Goal: Information Seeking & Learning: Learn about a topic

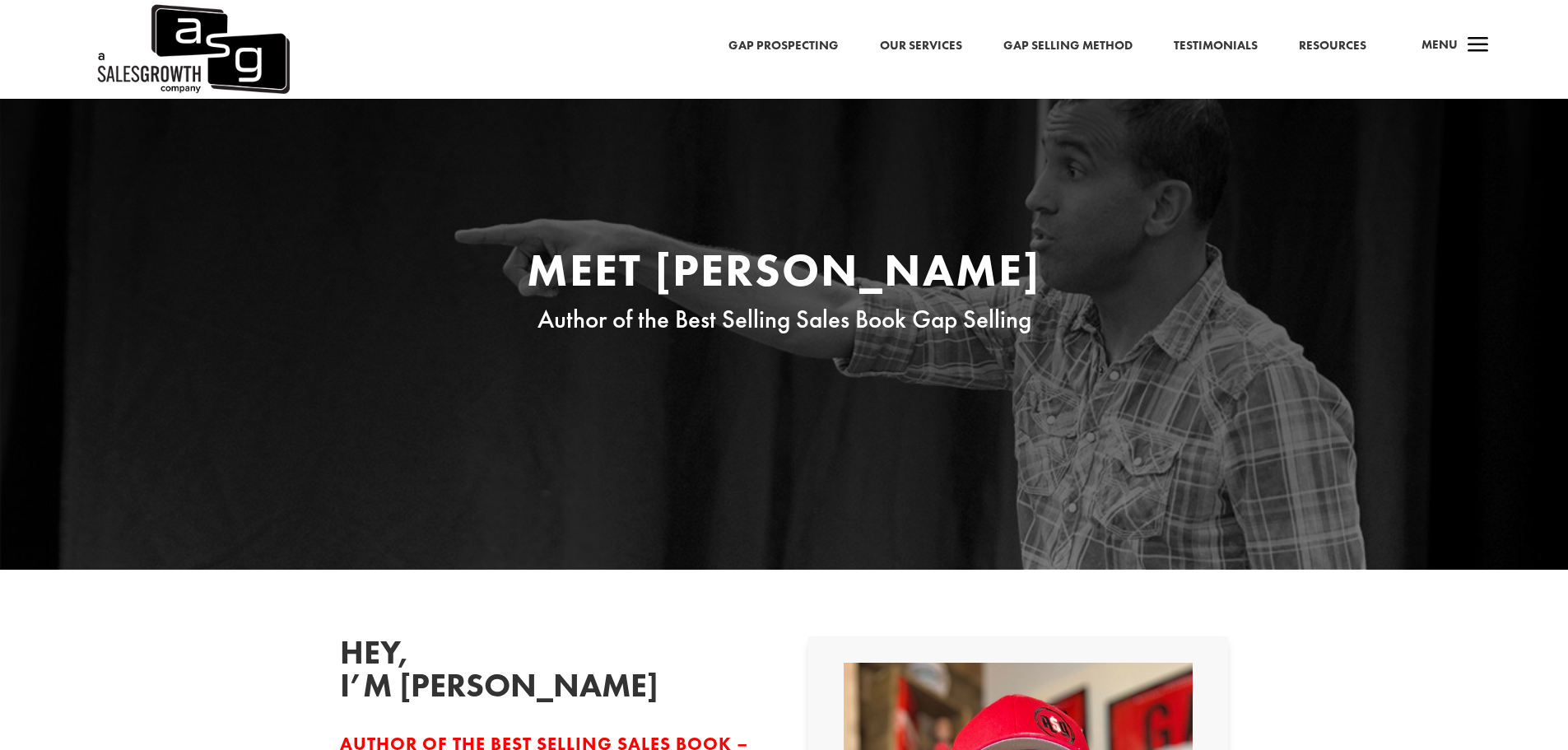
click at [1332, 42] on link "Resources" at bounding box center [1333, 46] width 67 height 21
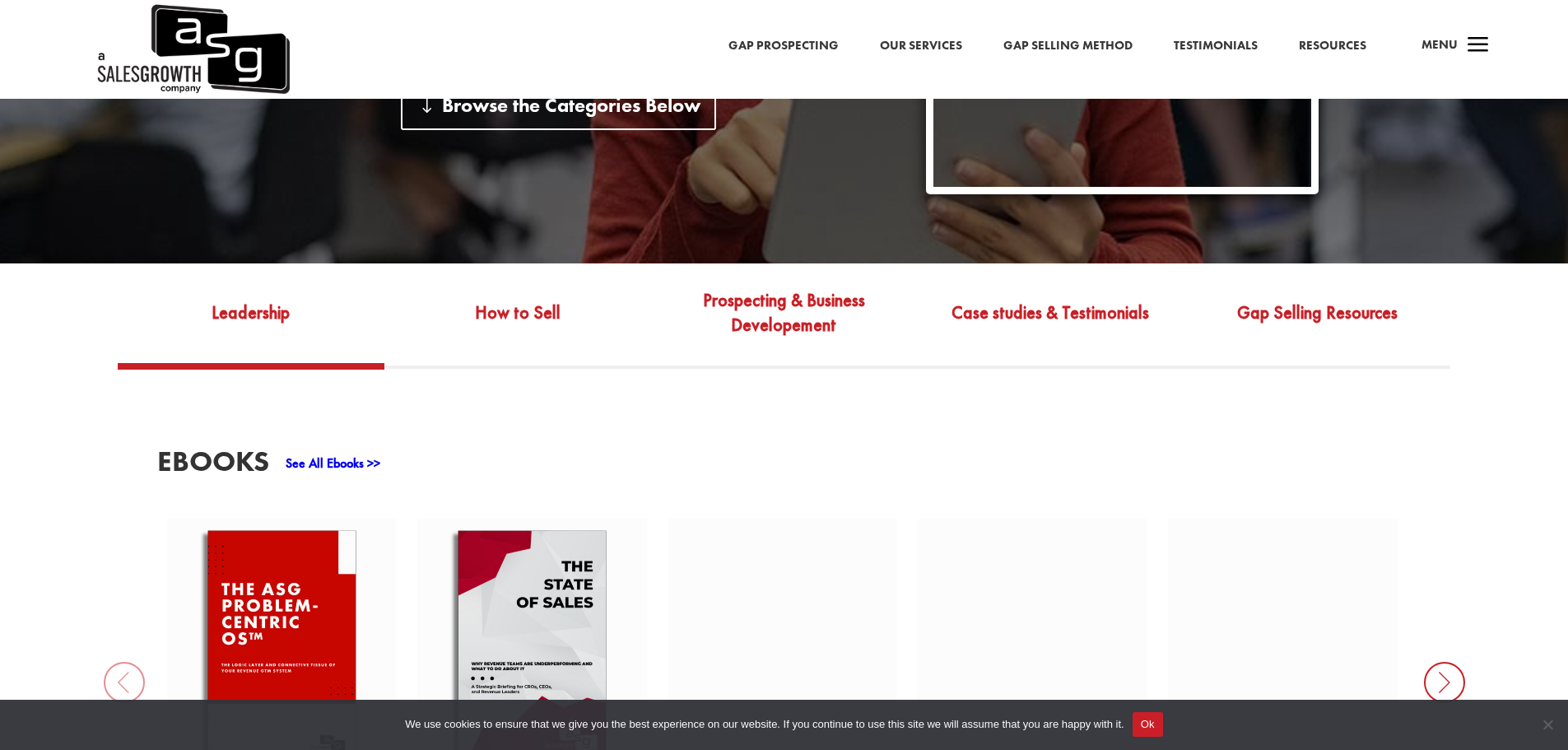
scroll to position [494, 0]
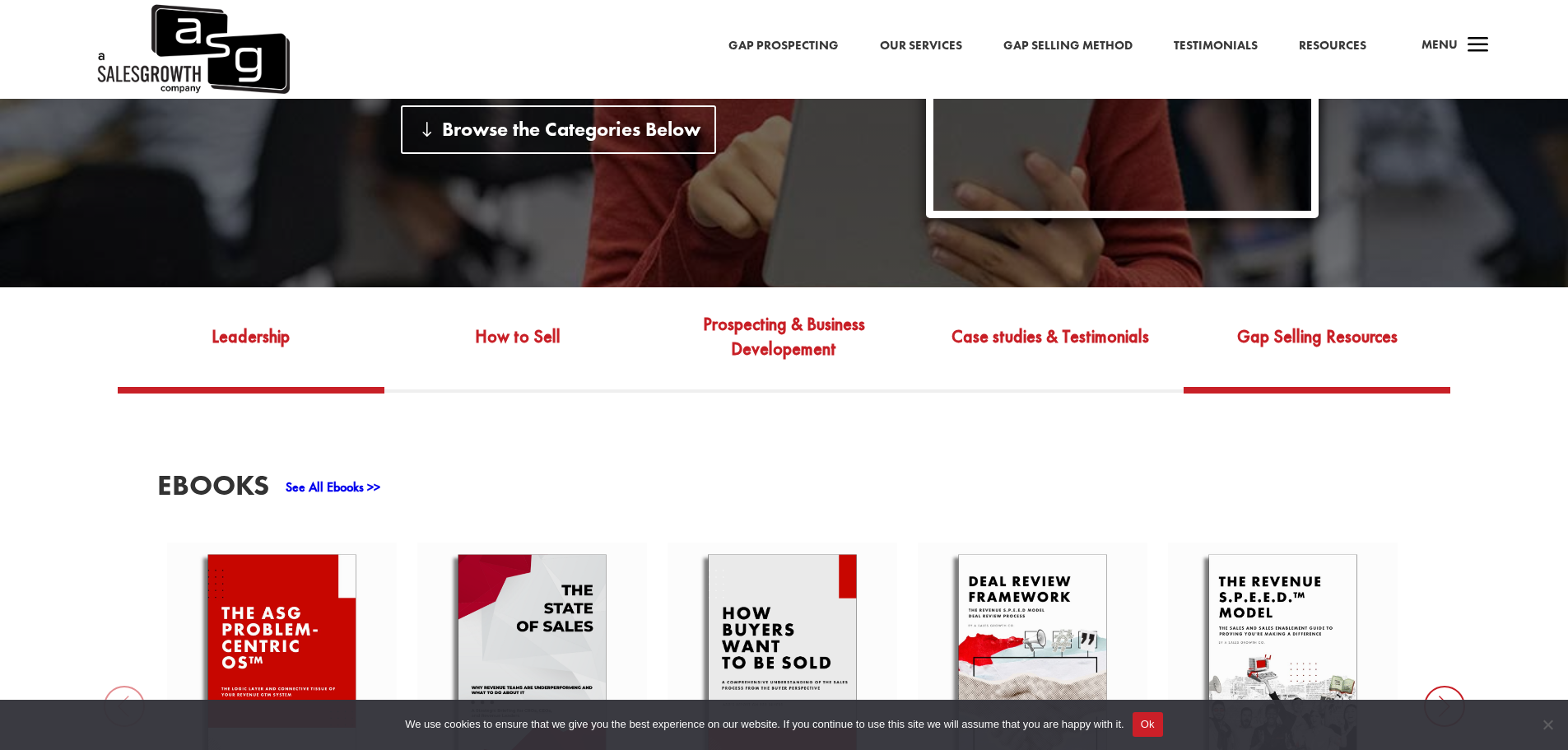
click at [1308, 338] on link "Gap Selling Resources" at bounding box center [1317, 348] width 267 height 77
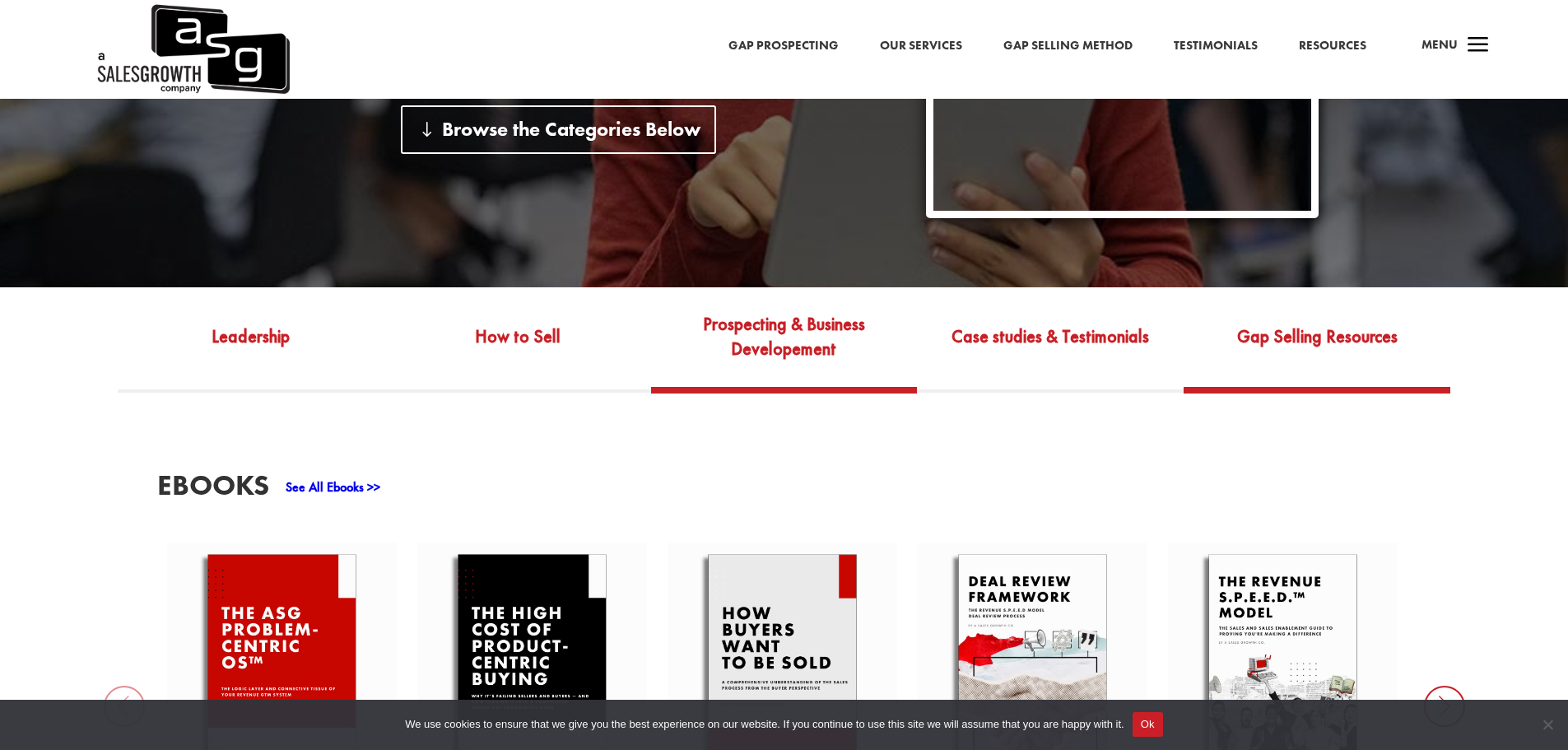
click at [754, 339] on link "Prospecting & Business Developement" at bounding box center [784, 348] width 267 height 77
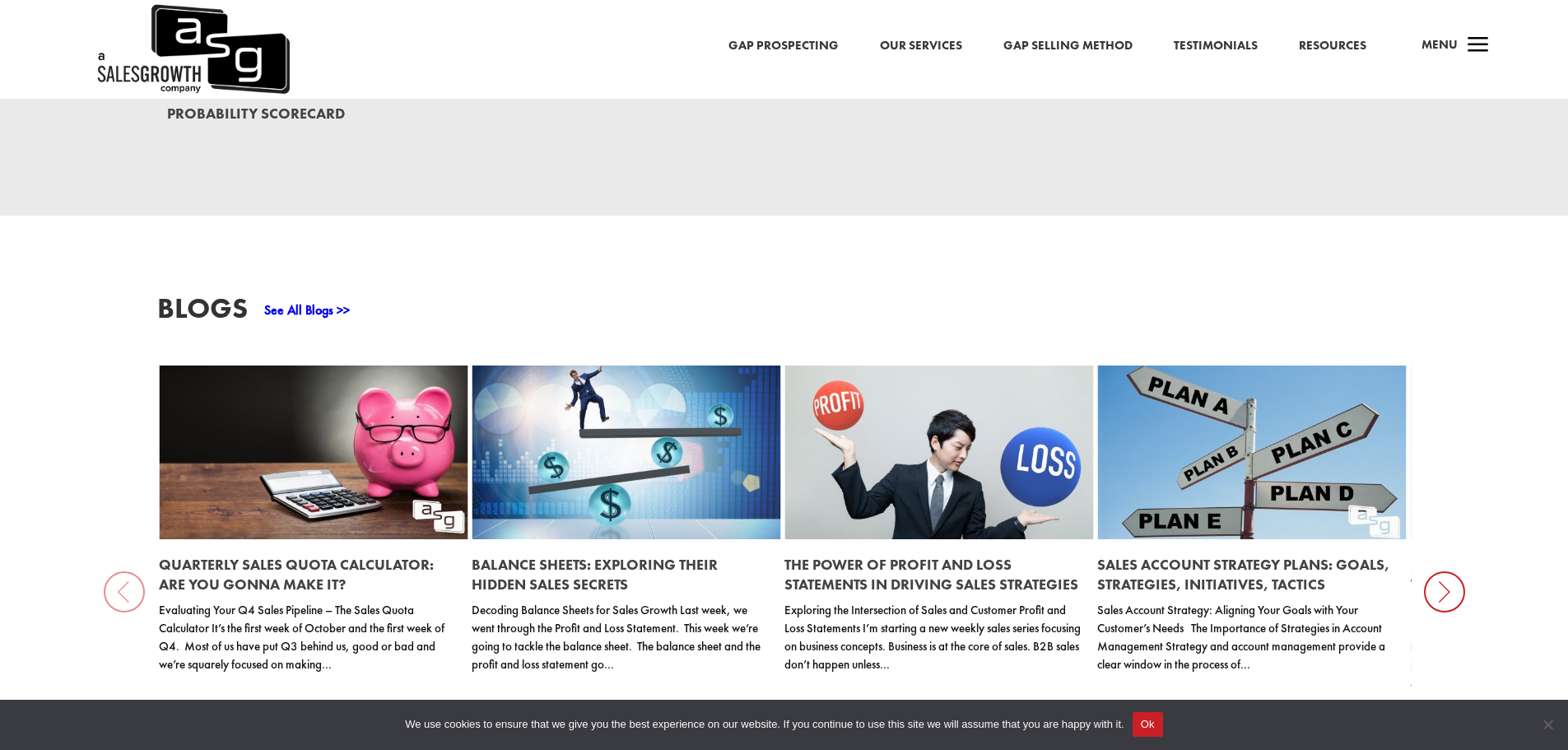
scroll to position [1646, 0]
click at [297, 304] on div "See All Blogs >>" at bounding box center [299, 307] width 102 height 26
click at [299, 310] on link "See All Blogs >>" at bounding box center [306, 311] width 86 height 17
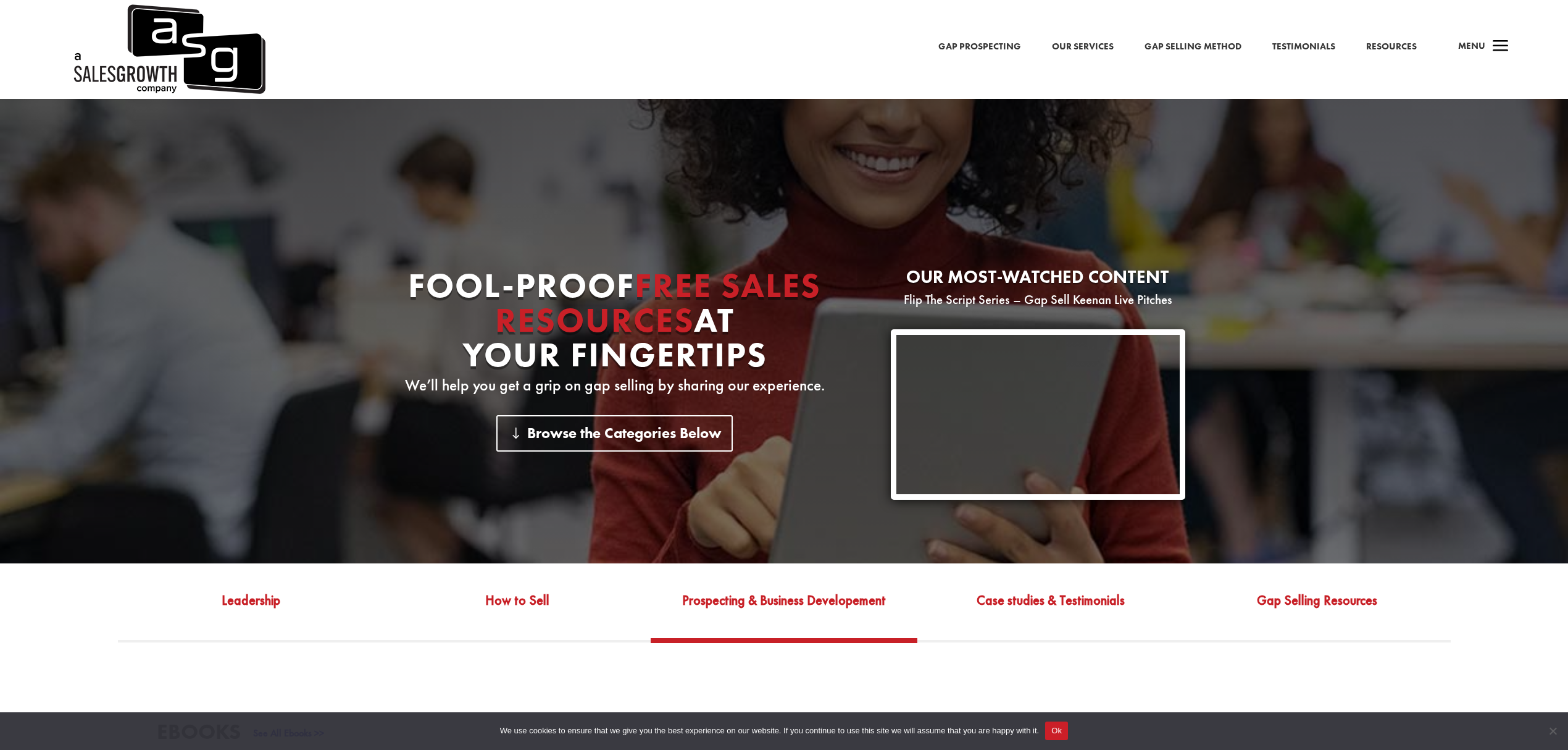
scroll to position [0, 0]
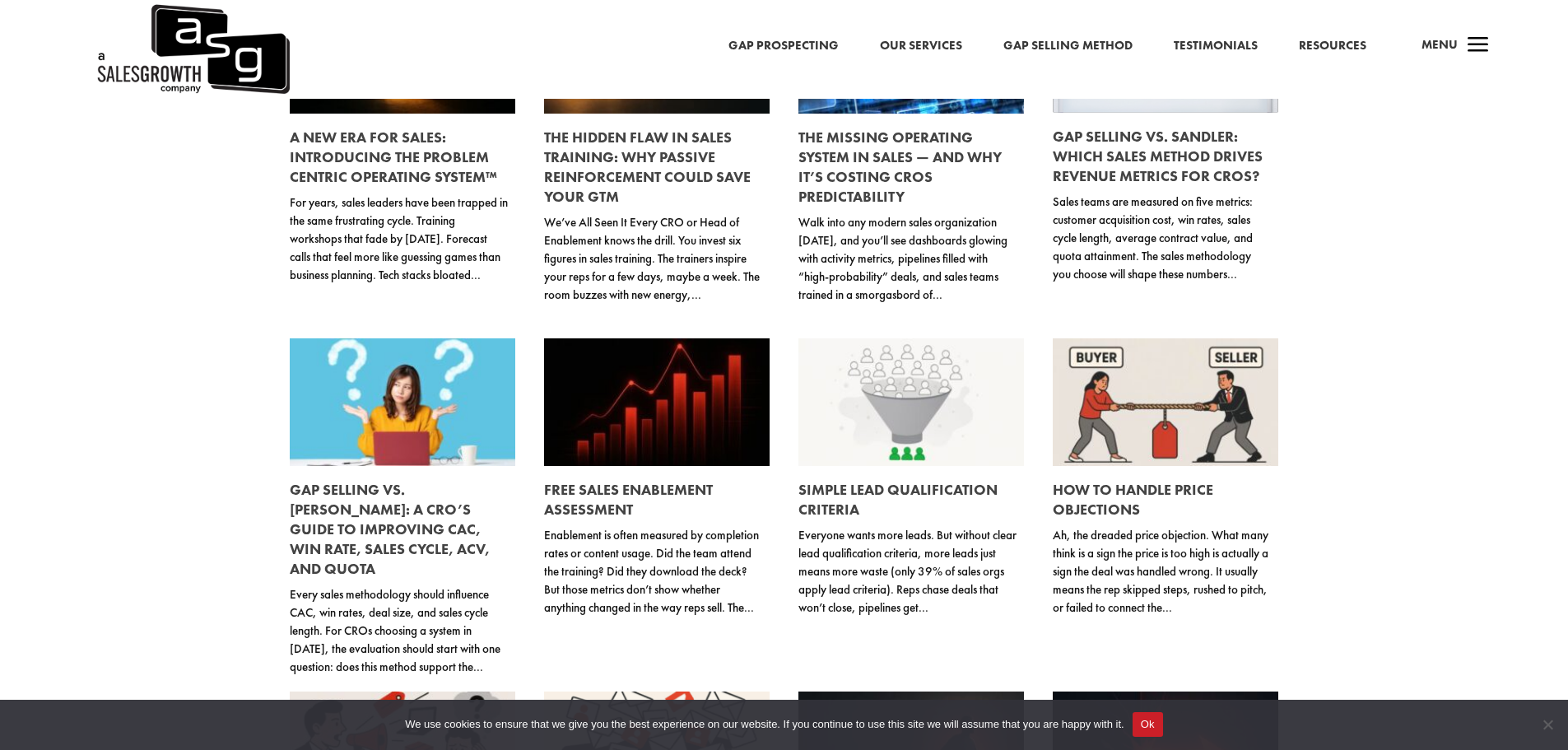
scroll to position [329, 0]
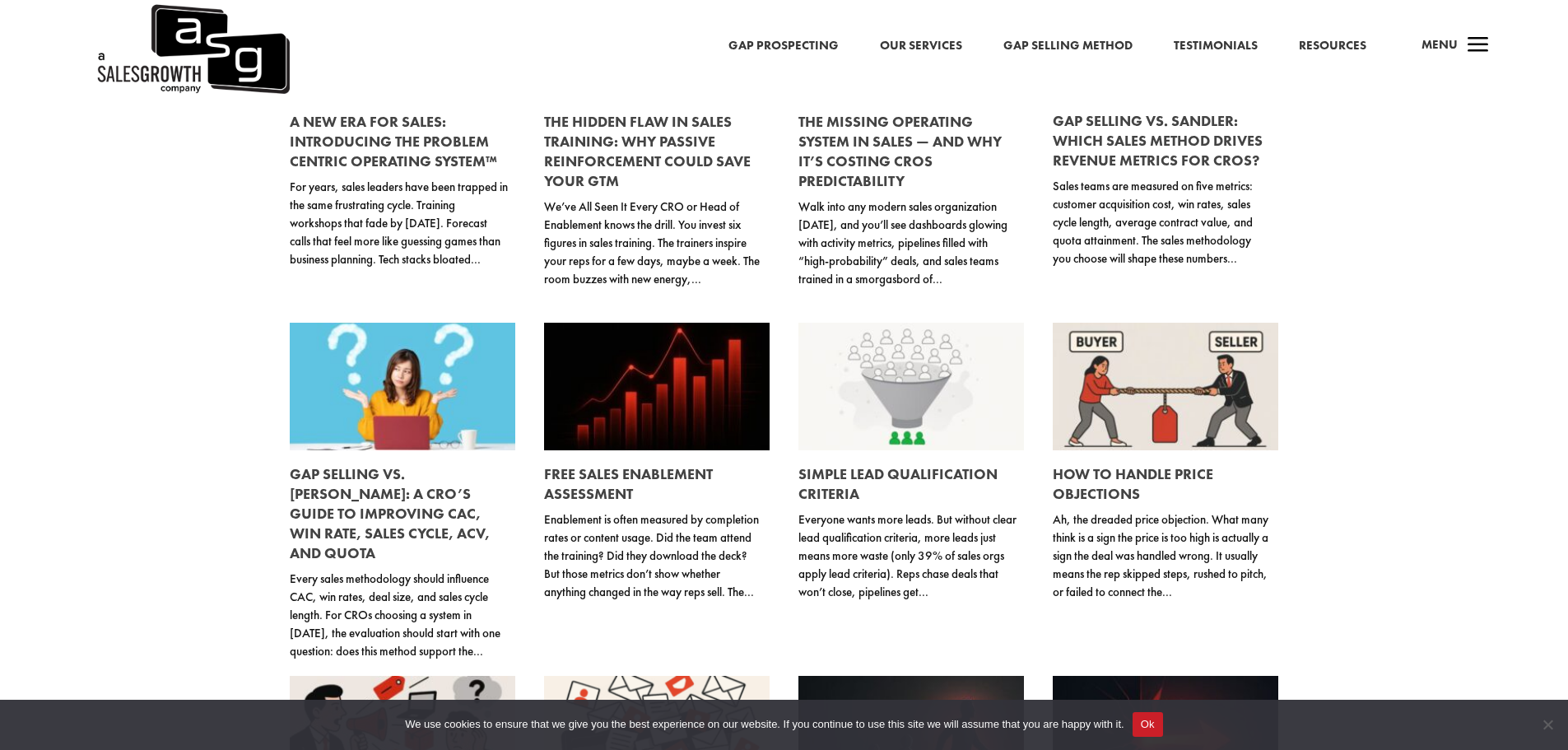
click at [357, 507] on link "Gap Selling vs. [PERSON_NAME]: A CRO’s Guide to Improving CAC, Win Rate, Sales …" at bounding box center [390, 513] width 200 height 98
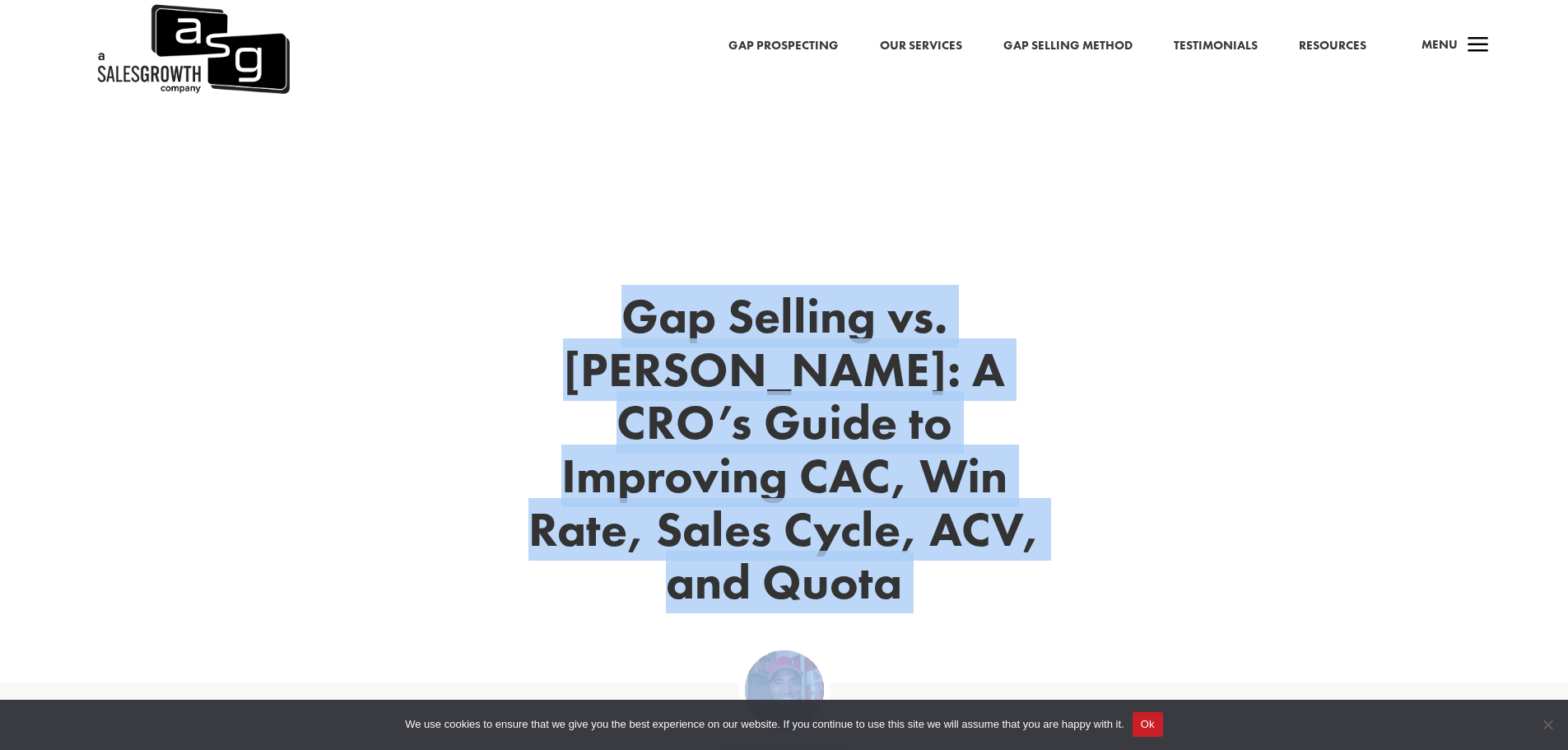
drag, startPoint x: 779, startPoint y: 456, endPoint x: 540, endPoint y: 325, distance: 272.5
copy div "Gap Selling vs. Miller Heiman: A CRO’s Guide to Improving CAC, Win Rate, Sales …"
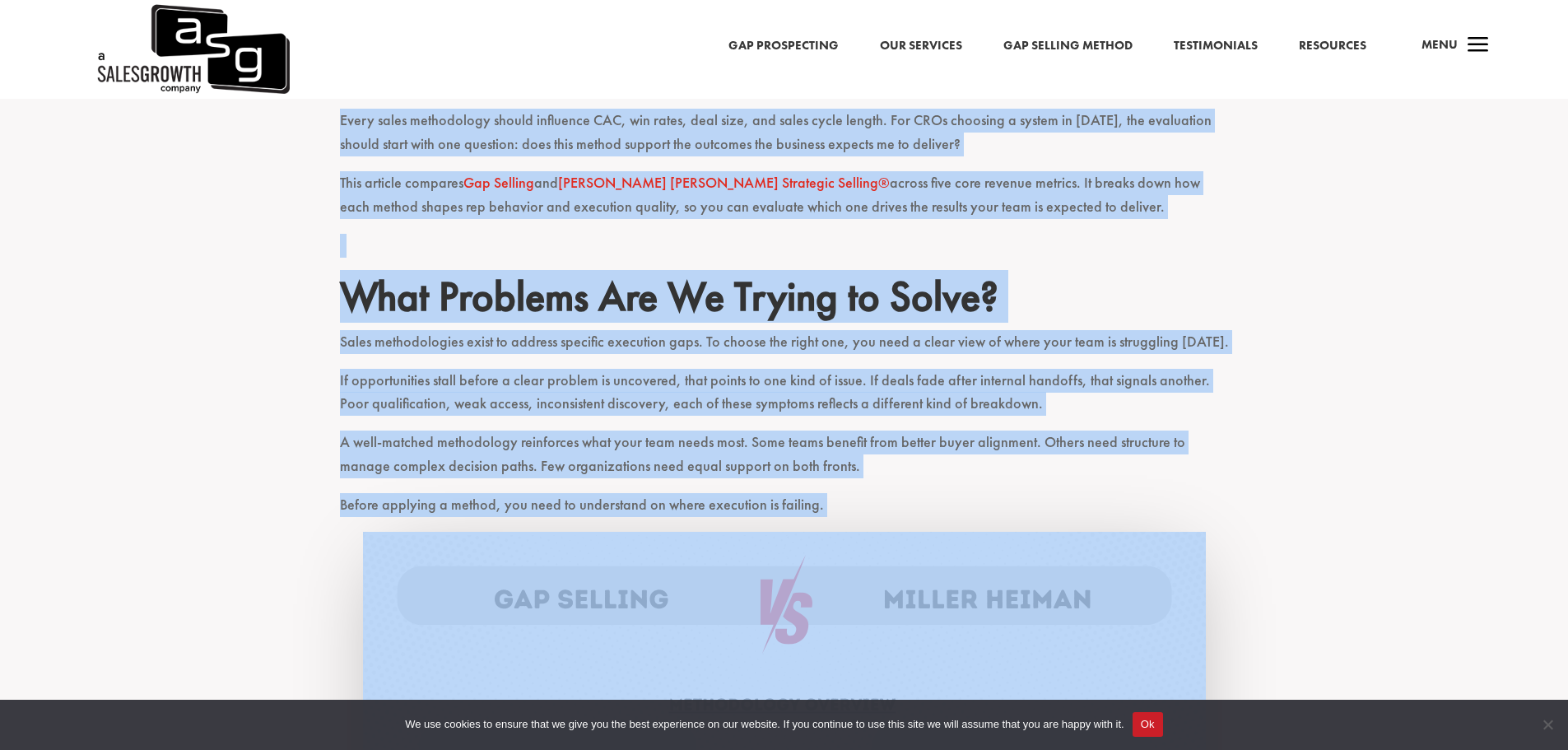
scroll to position [740, 0]
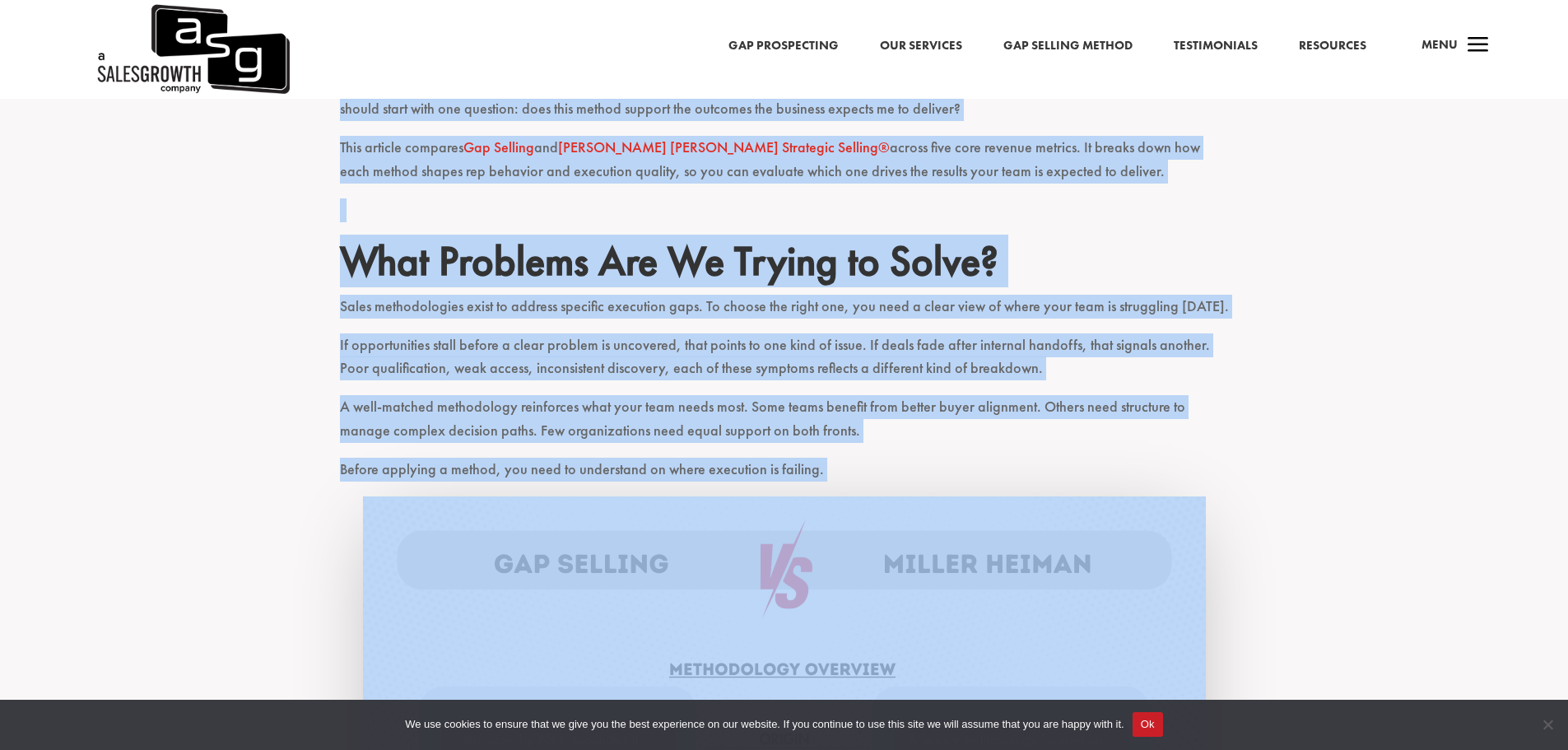
click at [900, 457] on p "Before applying a method, you need to understand on where execution is failing." at bounding box center [784, 477] width 889 height 39
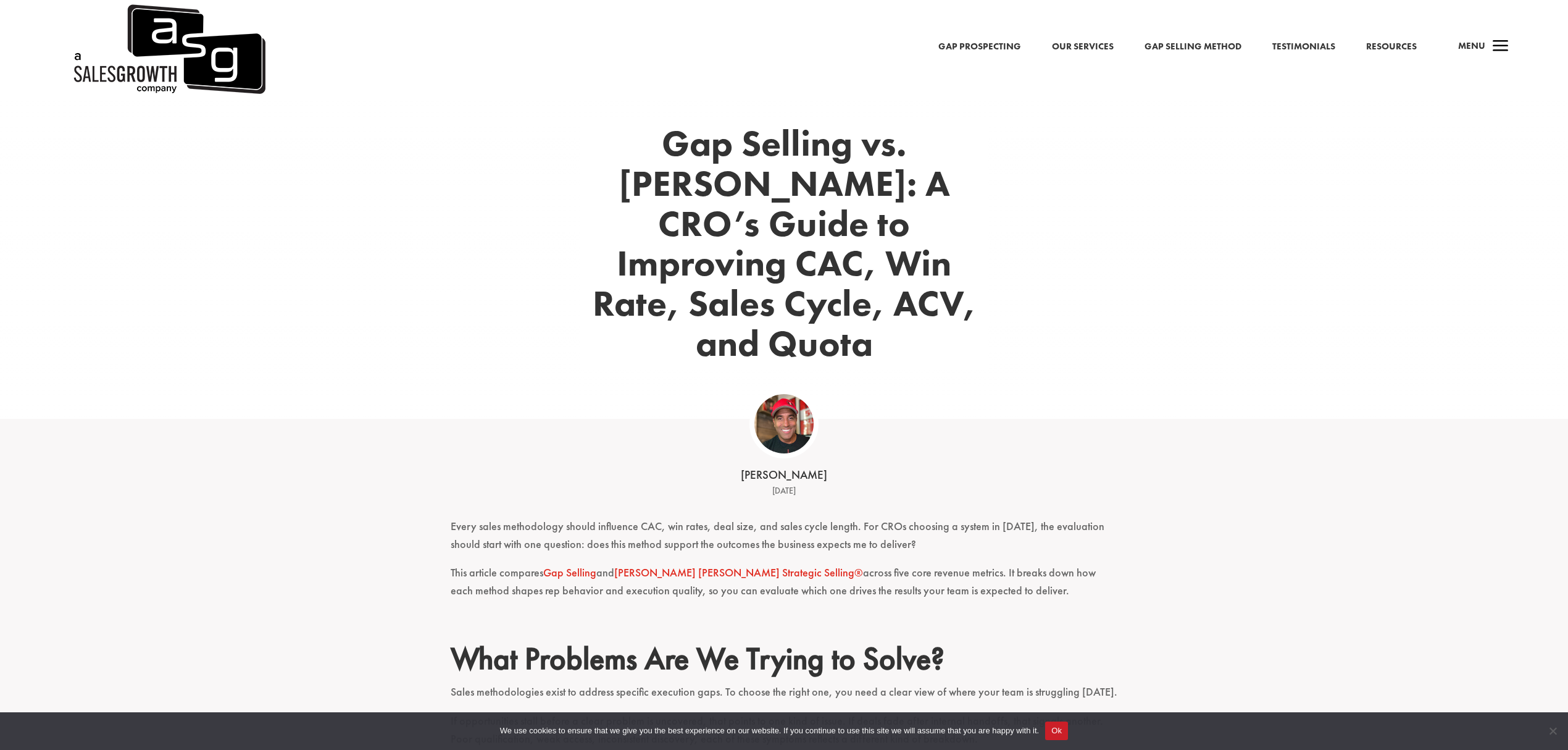
scroll to position [0, 0]
